Goal: Find contact information

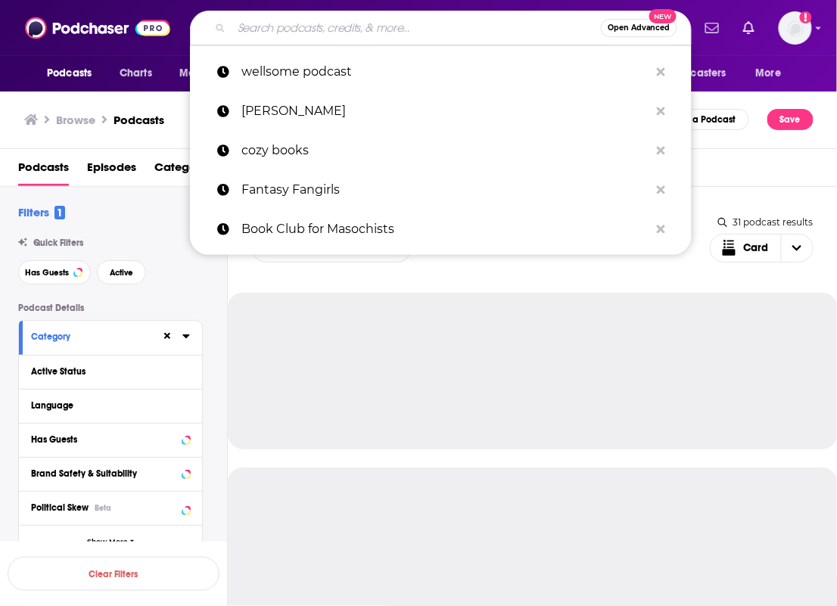
click at [377, 26] on input "Search podcasts, credits, & more..." at bounding box center [416, 28] width 369 height 24
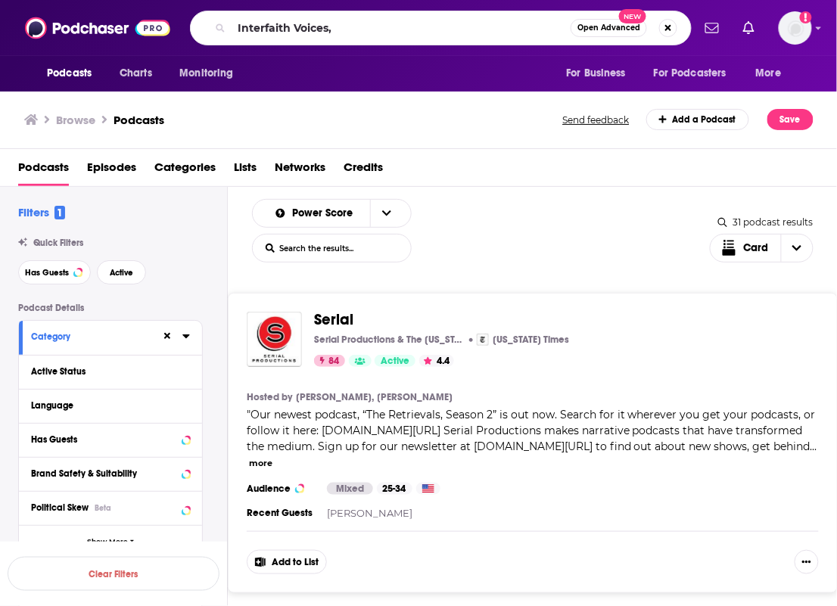
type input "Interfaith Voices"
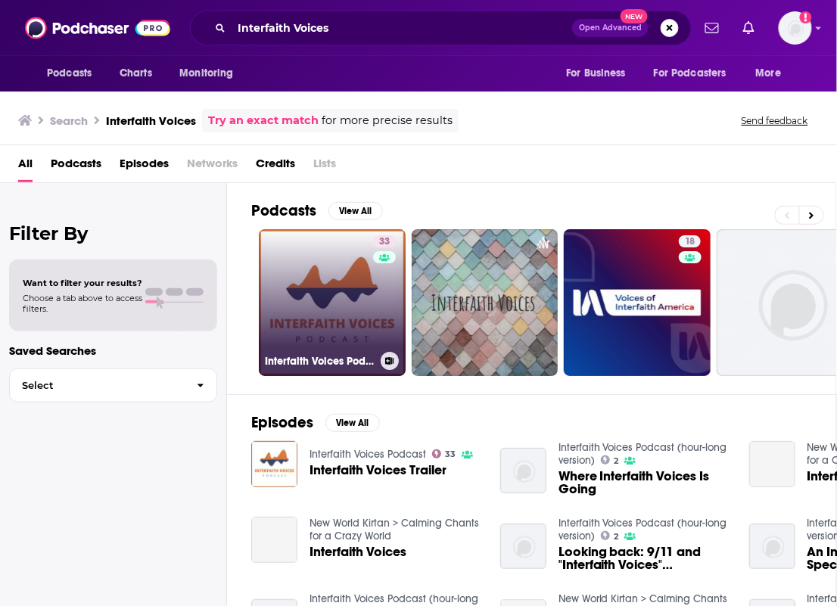
click at [306, 298] on link "33 Interfaith Voices Podcast" at bounding box center [332, 302] width 147 height 147
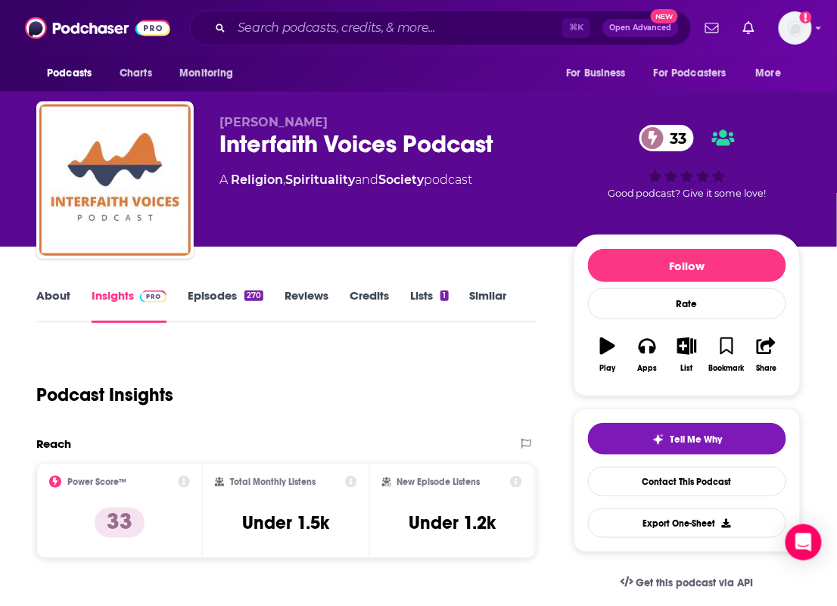
click at [497, 182] on div "A Religion , Spirituality and Society podcast" at bounding box center [385, 180] width 330 height 18
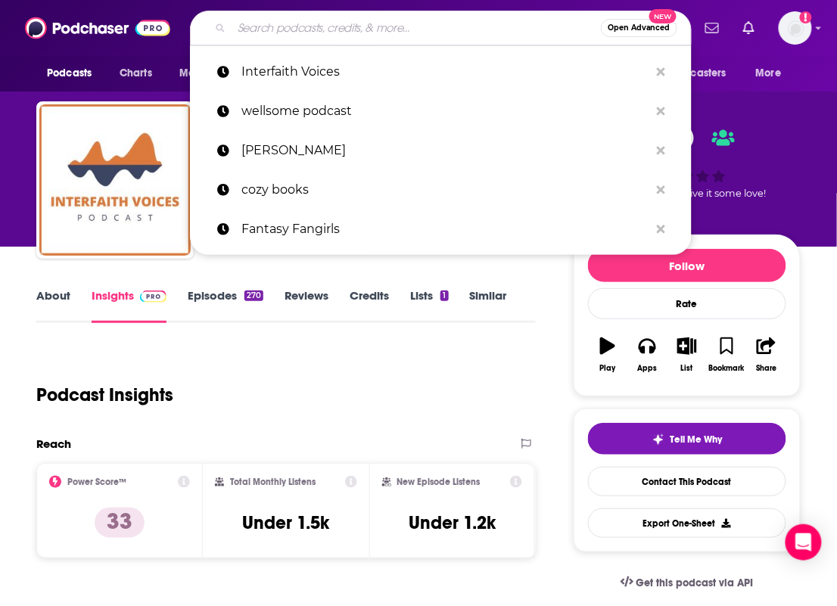
click at [485, 34] on input "Search podcasts, credits, & more..." at bounding box center [416, 28] width 369 height 24
paste input "Unholy: Two [DEMOGRAPHIC_DATA] on the News,"
type input "Unholy: Two [DEMOGRAPHIC_DATA] on the News,"
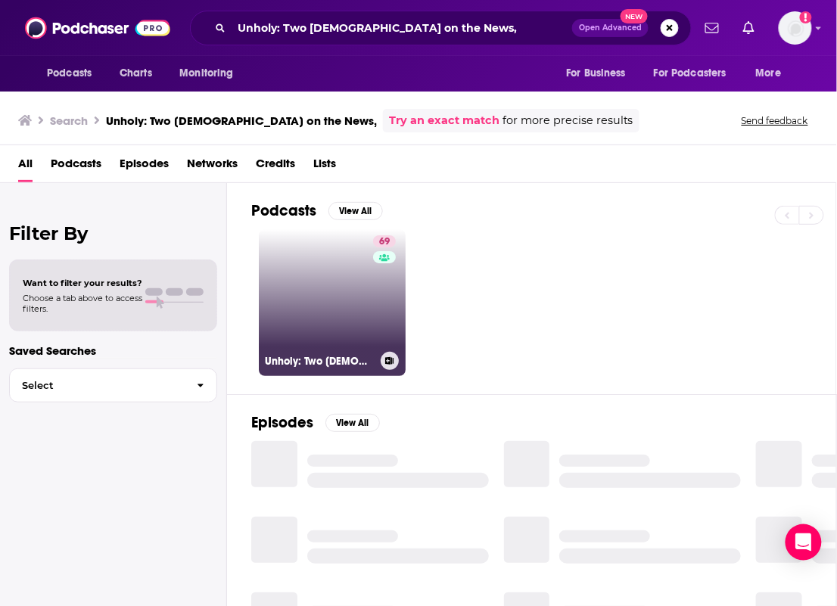
click at [321, 260] on link "69 Unholy: Two [DEMOGRAPHIC_DATA] on the News" at bounding box center [332, 302] width 147 height 147
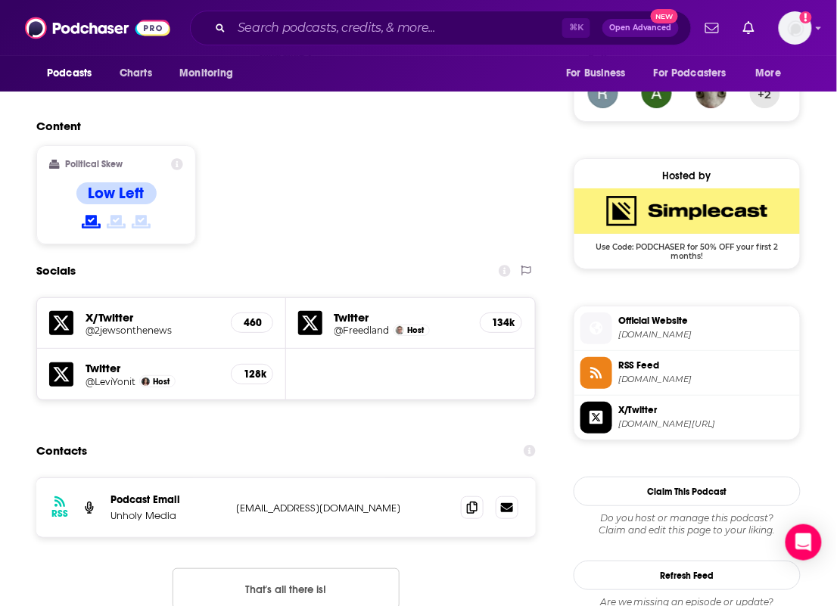
scroll to position [1192, 0]
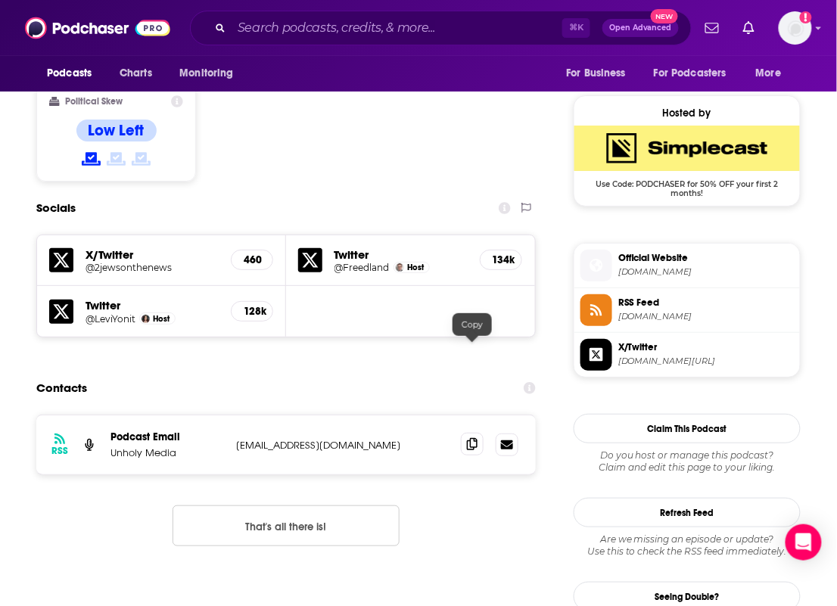
click at [469, 438] on icon at bounding box center [472, 444] width 11 height 12
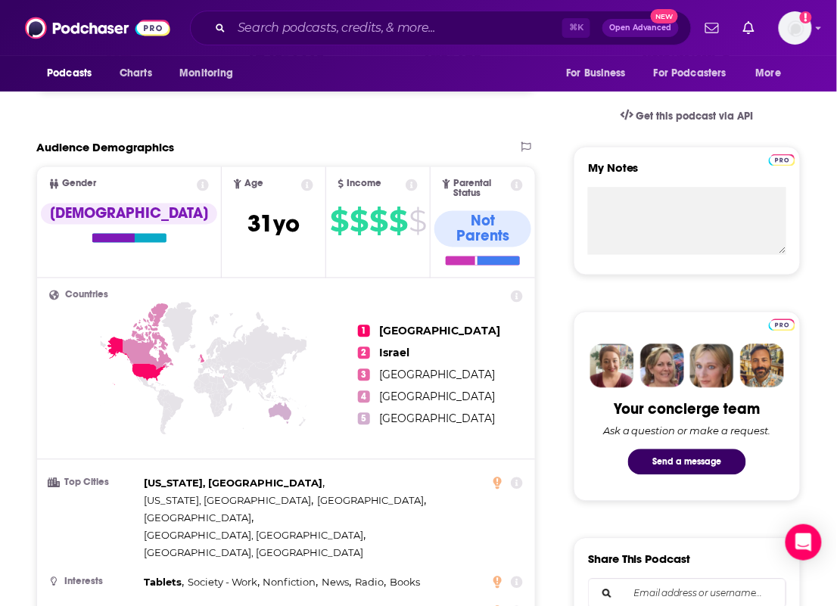
scroll to position [0, 0]
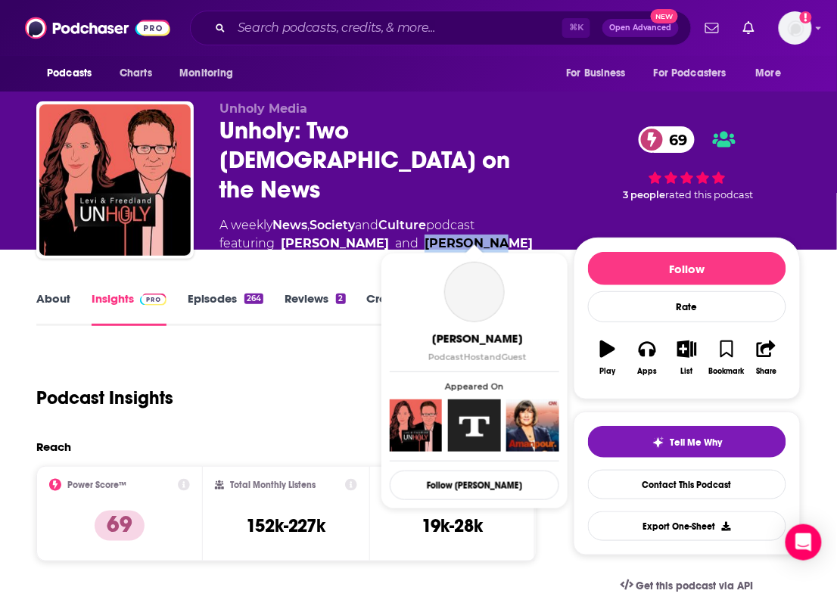
drag, startPoint x: 525, startPoint y: 227, endPoint x: 445, endPoint y: 227, distance: 79.5
click at [445, 227] on div "A weekly News , Society and Culture podcast featuring [PERSON_NAME] and [PERSON…" at bounding box center [385, 235] width 330 height 36
copy link "[PERSON_NAME]"
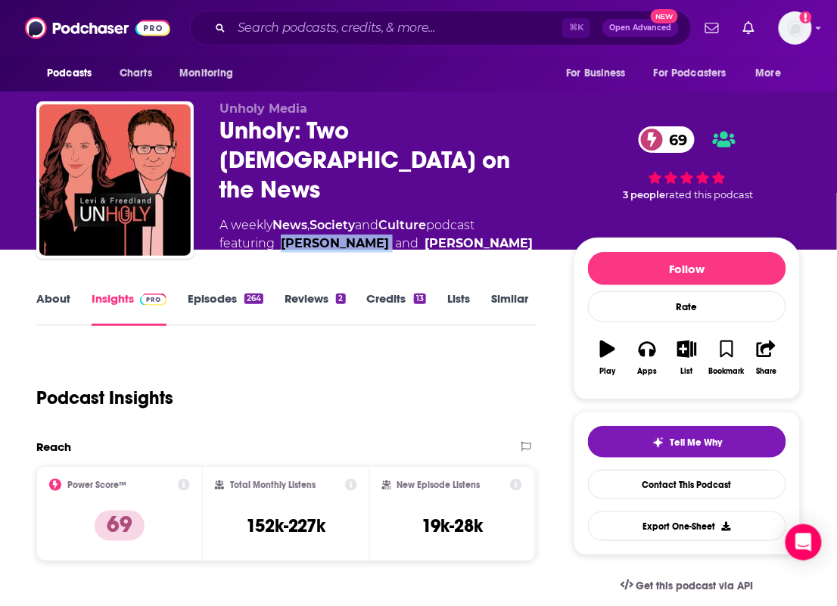
drag, startPoint x: 411, startPoint y: 225, endPoint x: 279, endPoint y: 226, distance: 132.5
click at [279, 235] on span "featuring [PERSON_NAME] and [PERSON_NAME]" at bounding box center [376, 244] width 313 height 18
copy link "[PERSON_NAME]"
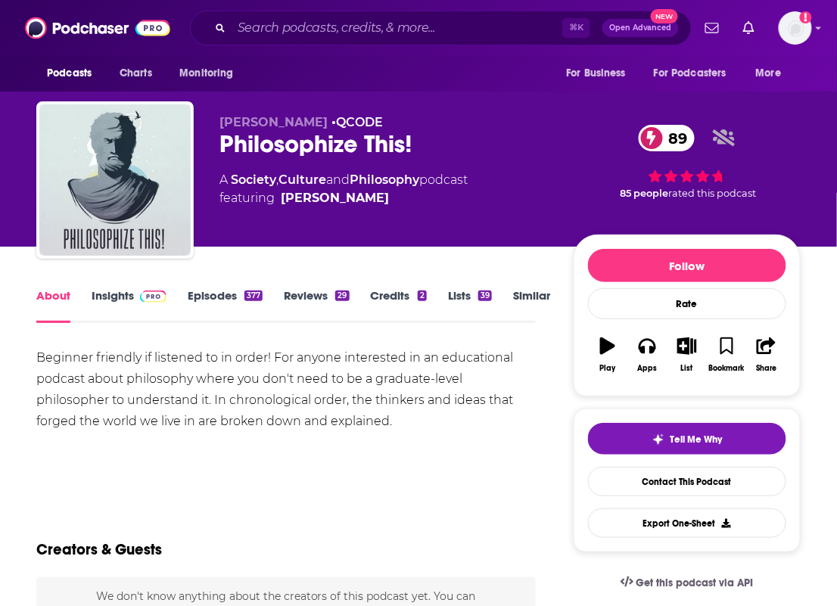
click at [140, 294] on img at bounding box center [153, 297] width 26 height 12
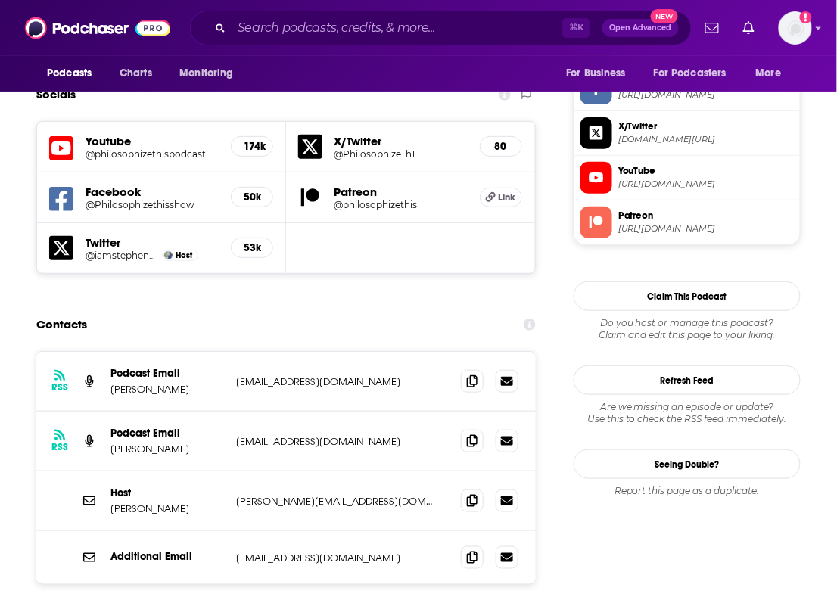
scroll to position [1350, 0]
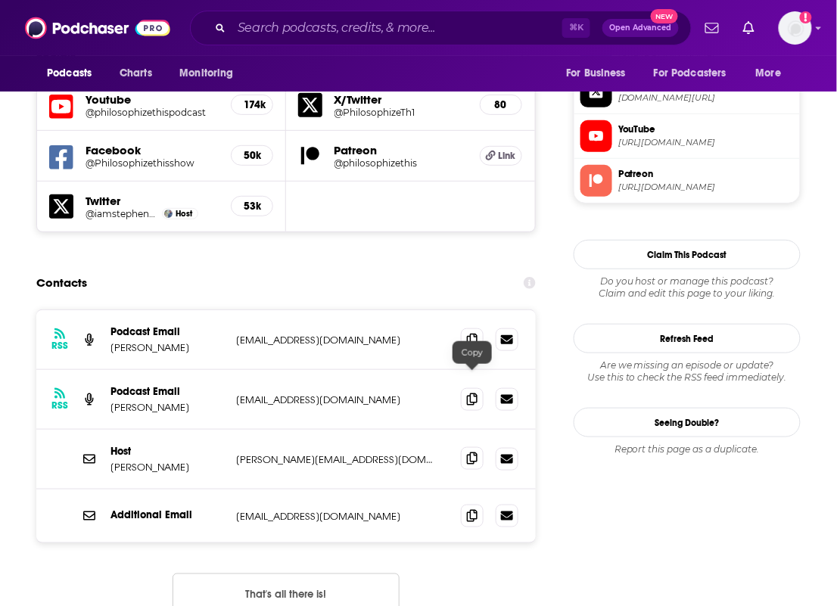
click at [472, 453] on icon at bounding box center [472, 459] width 11 height 12
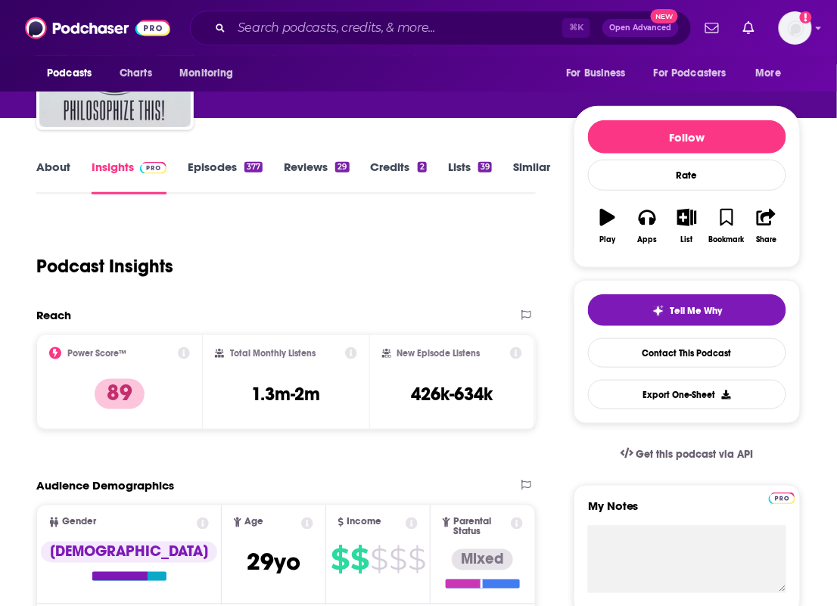
scroll to position [0, 0]
